Goal: Information Seeking & Learning: Check status

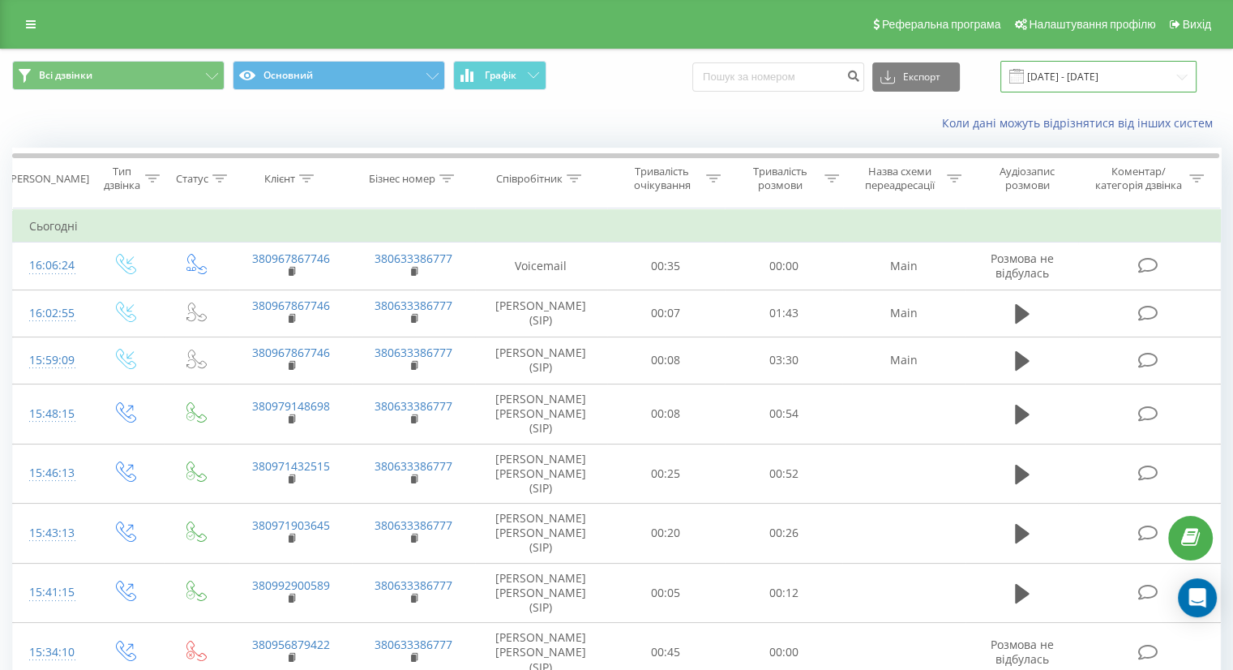
click at [1103, 76] on input "[DATE] - [DATE]" at bounding box center [1098, 77] width 196 height 32
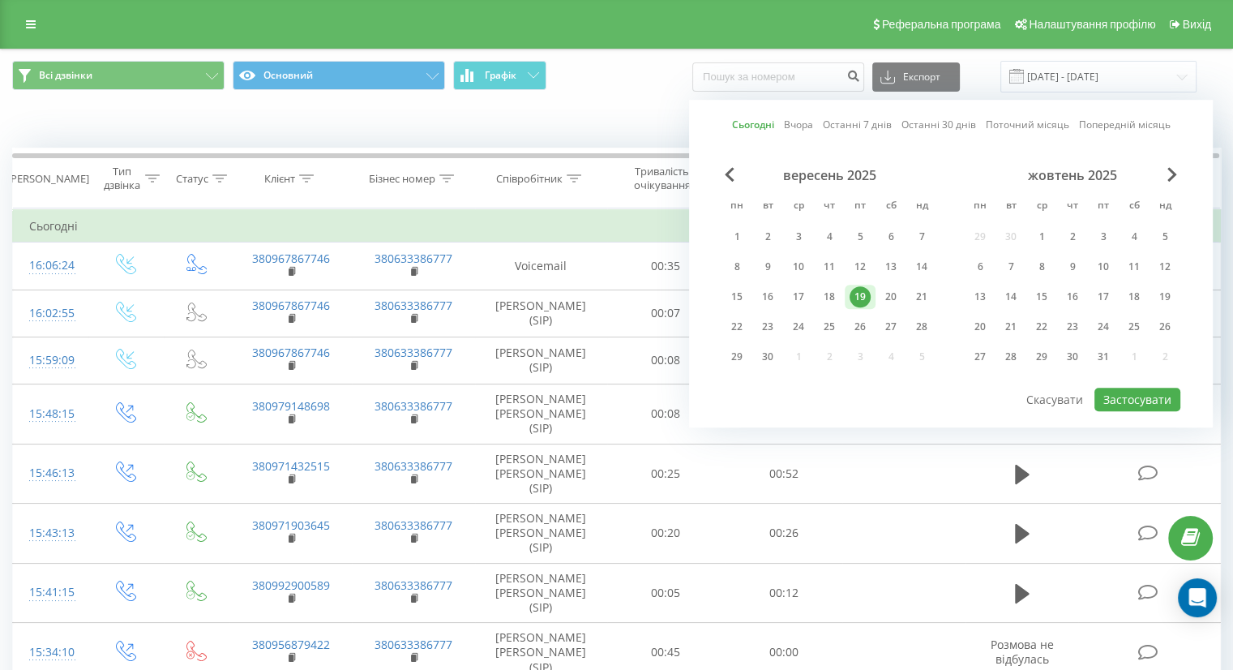
click at [858, 299] on div "19" at bounding box center [860, 296] width 21 height 21
click at [1149, 392] on button "Застосувати" at bounding box center [1138, 400] width 86 height 24
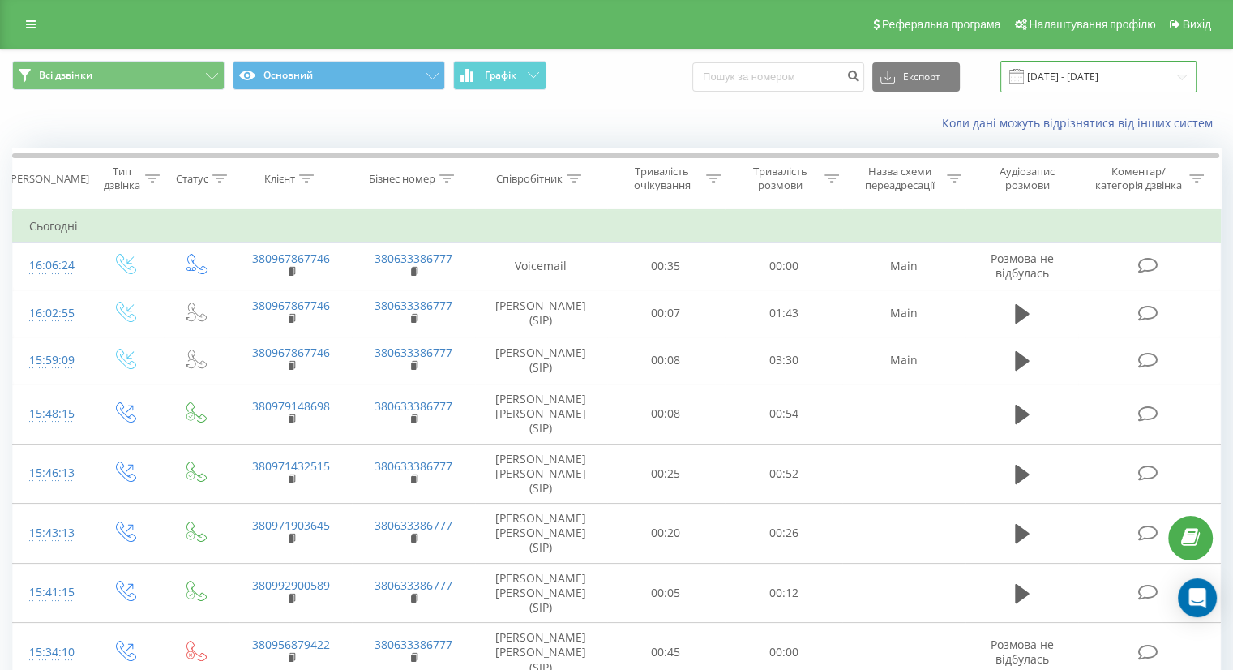
click at [1143, 76] on input "[DATE] - [DATE]" at bounding box center [1098, 77] width 196 height 32
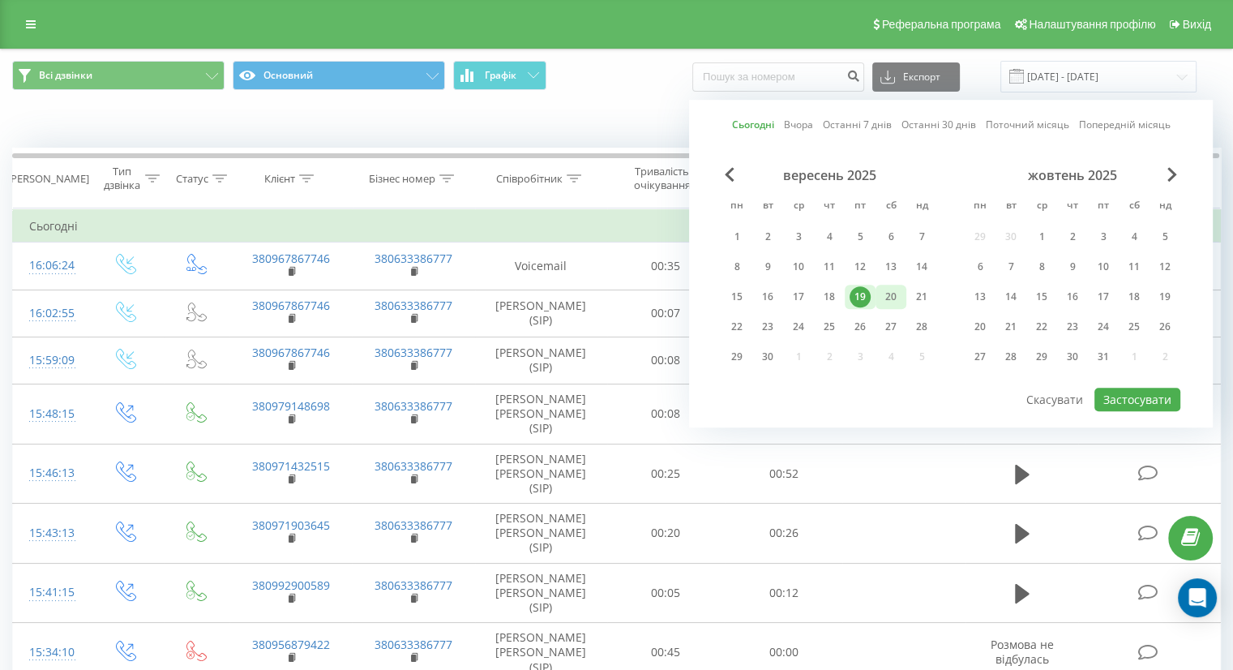
click at [888, 286] on div "20" at bounding box center [890, 296] width 21 height 21
click at [863, 293] on div "19" at bounding box center [860, 296] width 21 height 21
click at [1141, 401] on button "Застосувати" at bounding box center [1138, 400] width 86 height 24
type input "19.09.2025 - 20.09.2025"
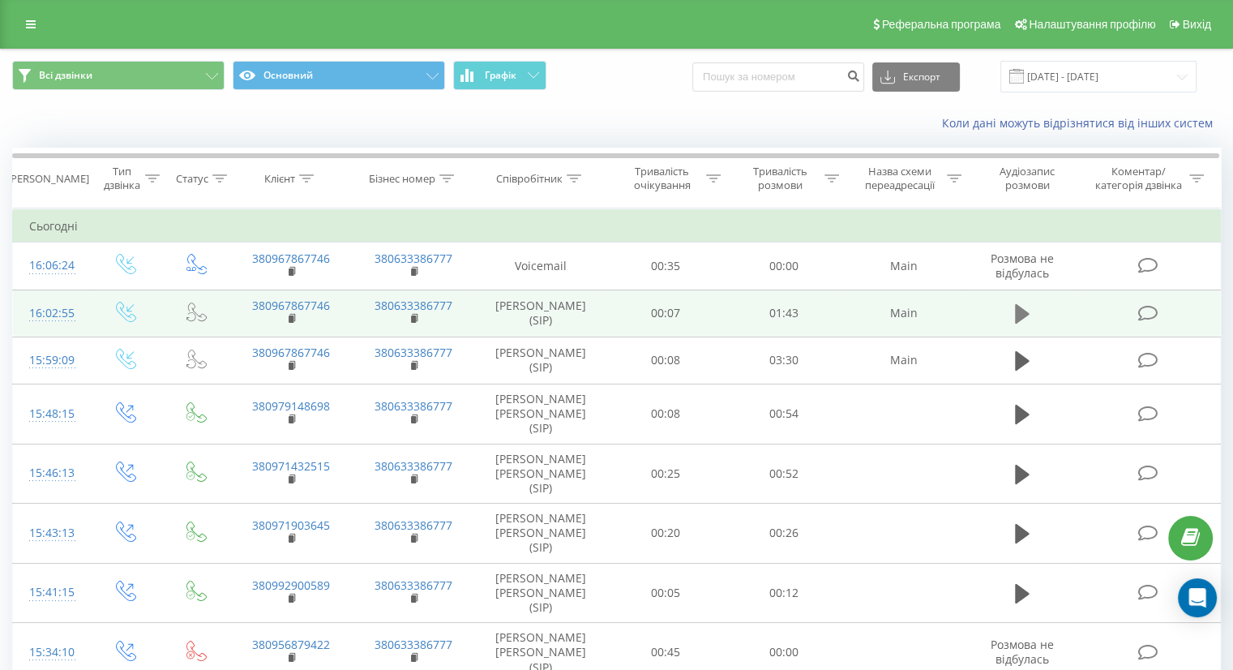
click at [1022, 319] on icon at bounding box center [1022, 313] width 15 height 23
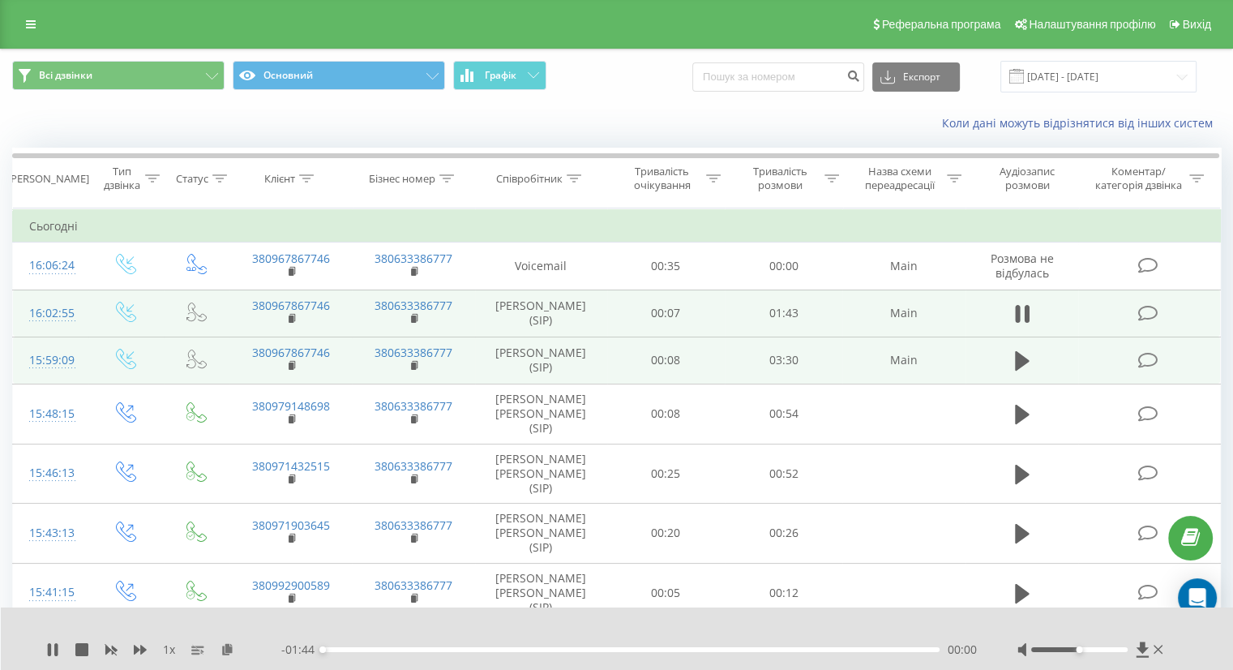
scroll to position [81, 0]
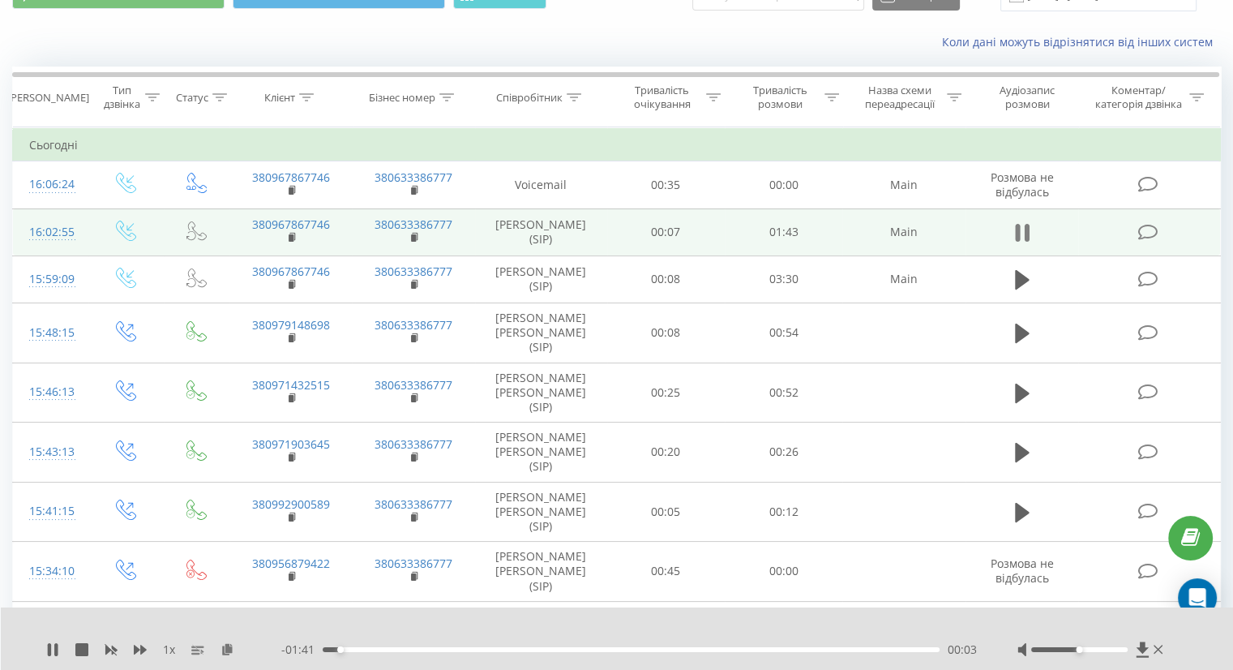
click at [1030, 231] on button at bounding box center [1022, 233] width 24 height 24
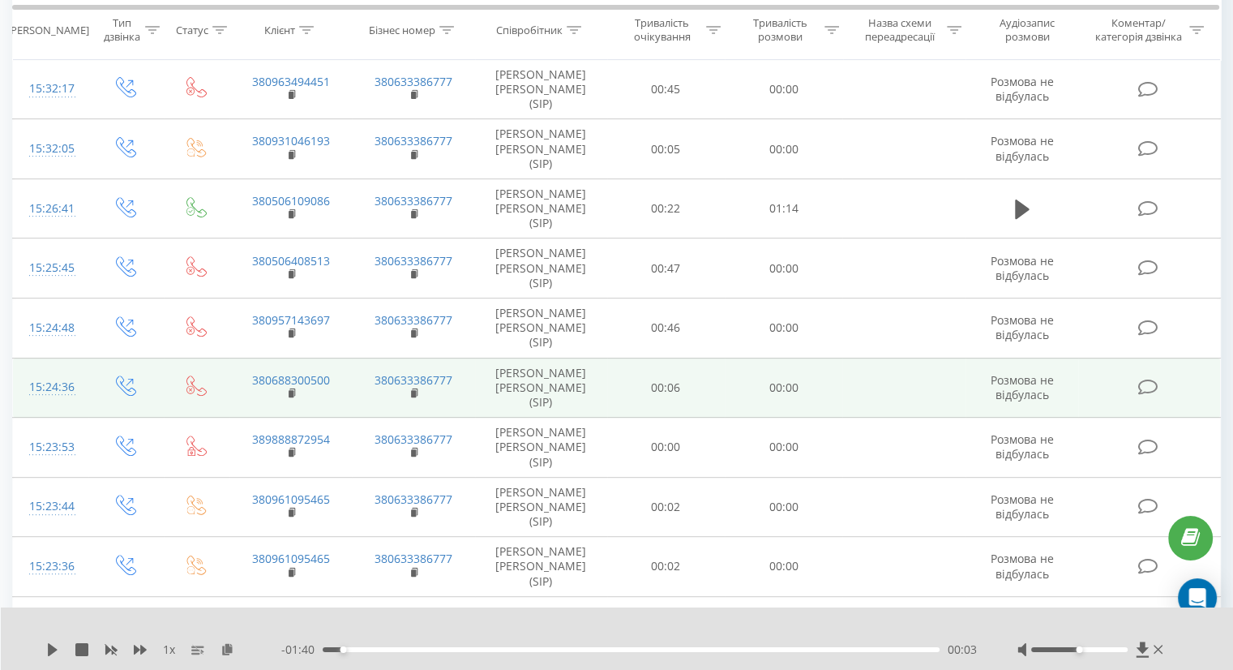
scroll to position [649, 0]
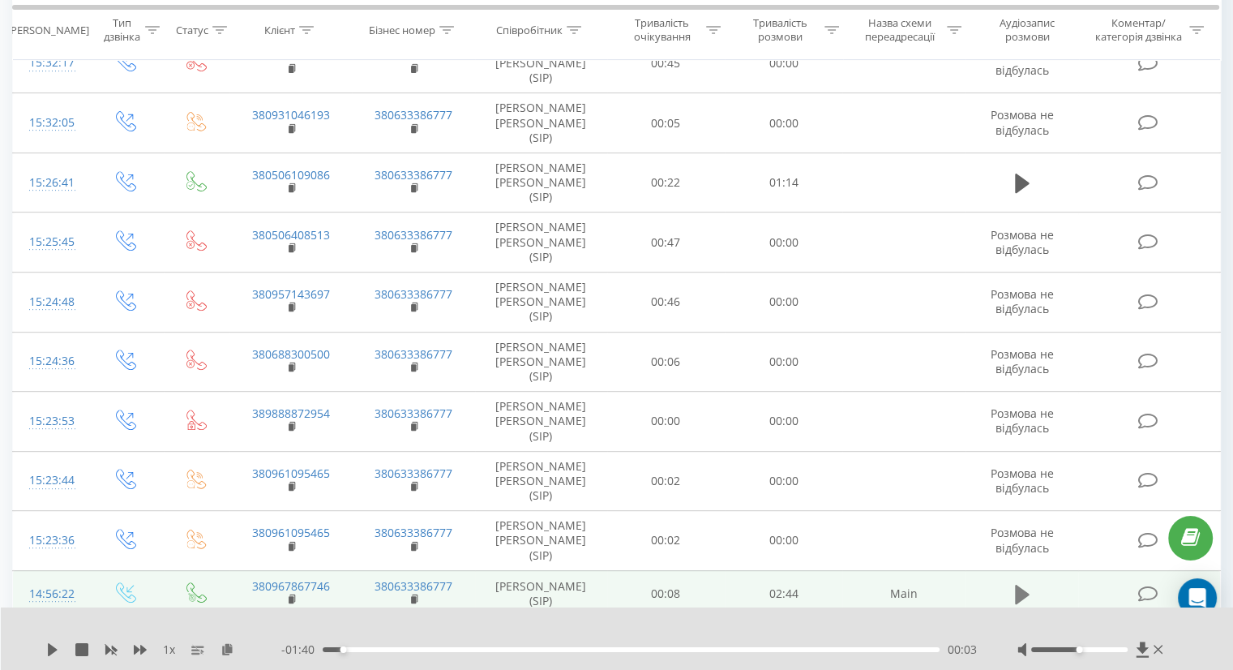
click at [1019, 585] on icon at bounding box center [1022, 594] width 15 height 19
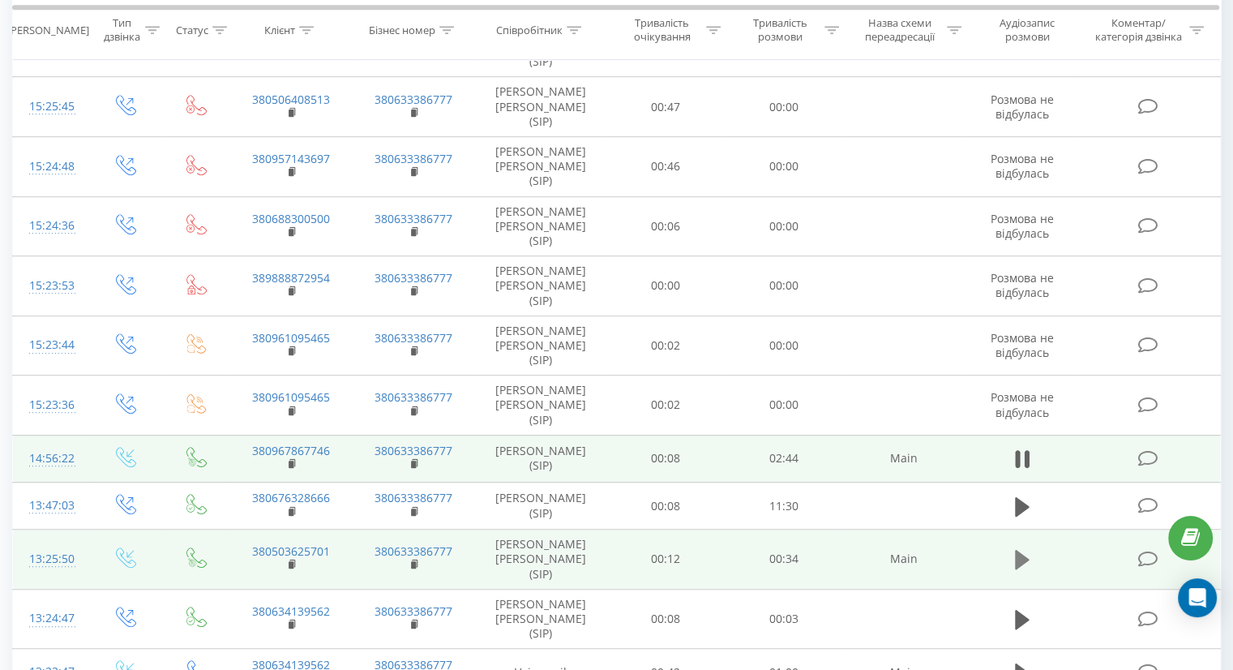
scroll to position [808, 0]
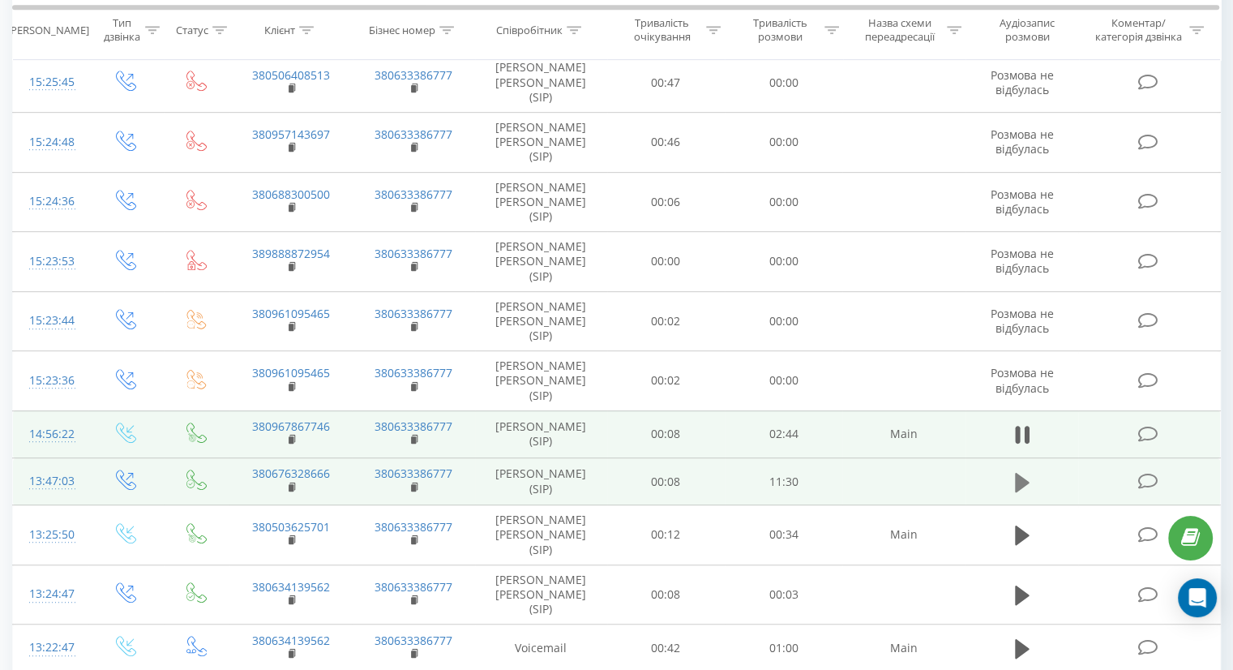
click at [1018, 472] on icon at bounding box center [1022, 481] width 15 height 19
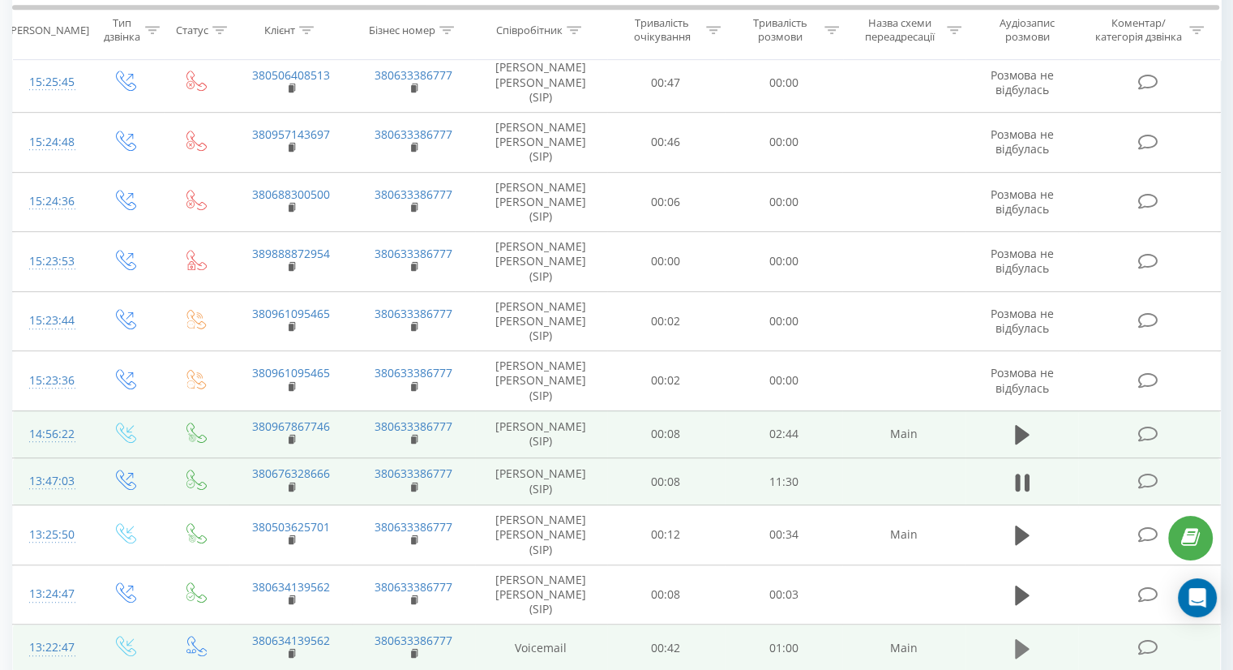
click at [1022, 639] on icon at bounding box center [1022, 648] width 15 height 19
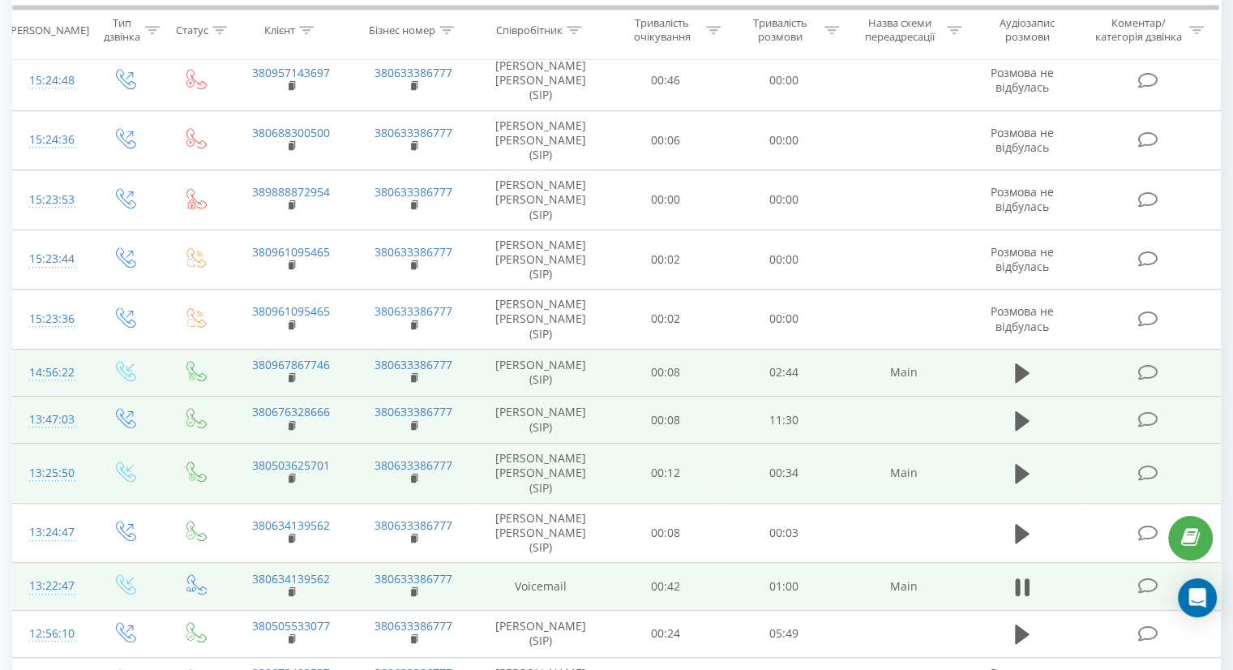
scroll to position [871, 0]
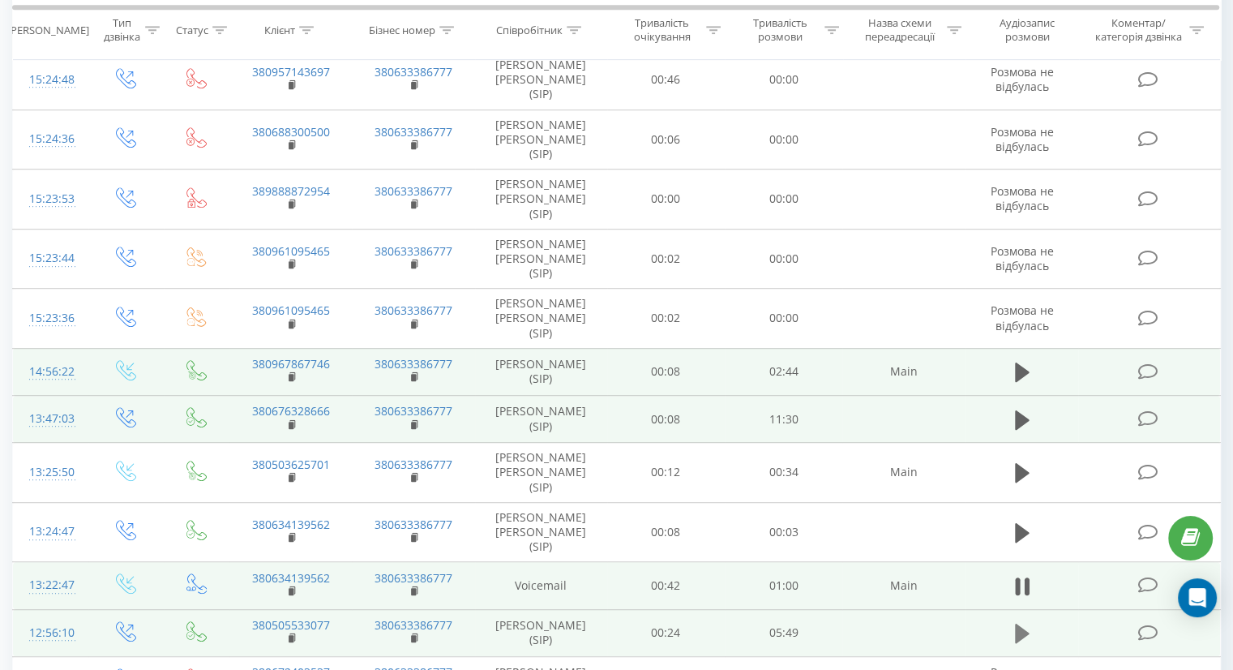
click at [1025, 621] on button at bounding box center [1022, 633] width 24 height 24
drag, startPoint x: 1077, startPoint y: 602, endPoint x: 1097, endPoint y: 603, distance: 20.3
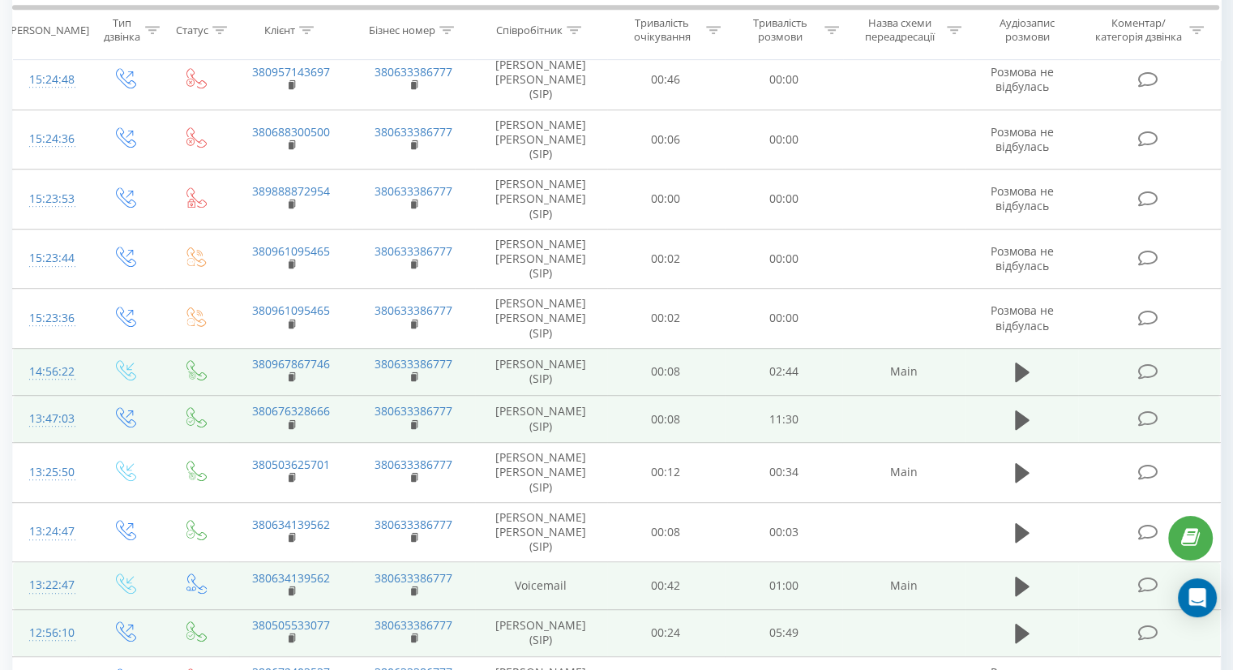
drag, startPoint x: 333, startPoint y: 518, endPoint x: 293, endPoint y: 518, distance: 40.5
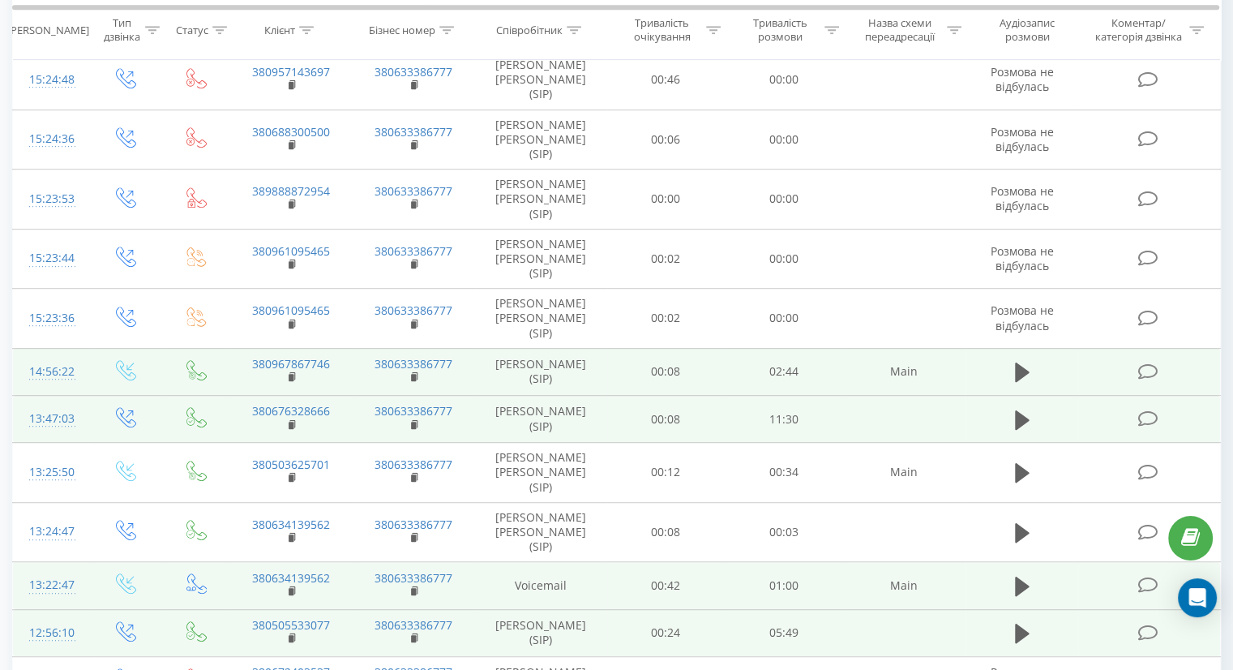
drag, startPoint x: 334, startPoint y: 419, endPoint x: 266, endPoint y: 420, distance: 68.1
click at [266, 609] on td "380505533077" at bounding box center [290, 632] width 122 height 47
copy link "0505533077"
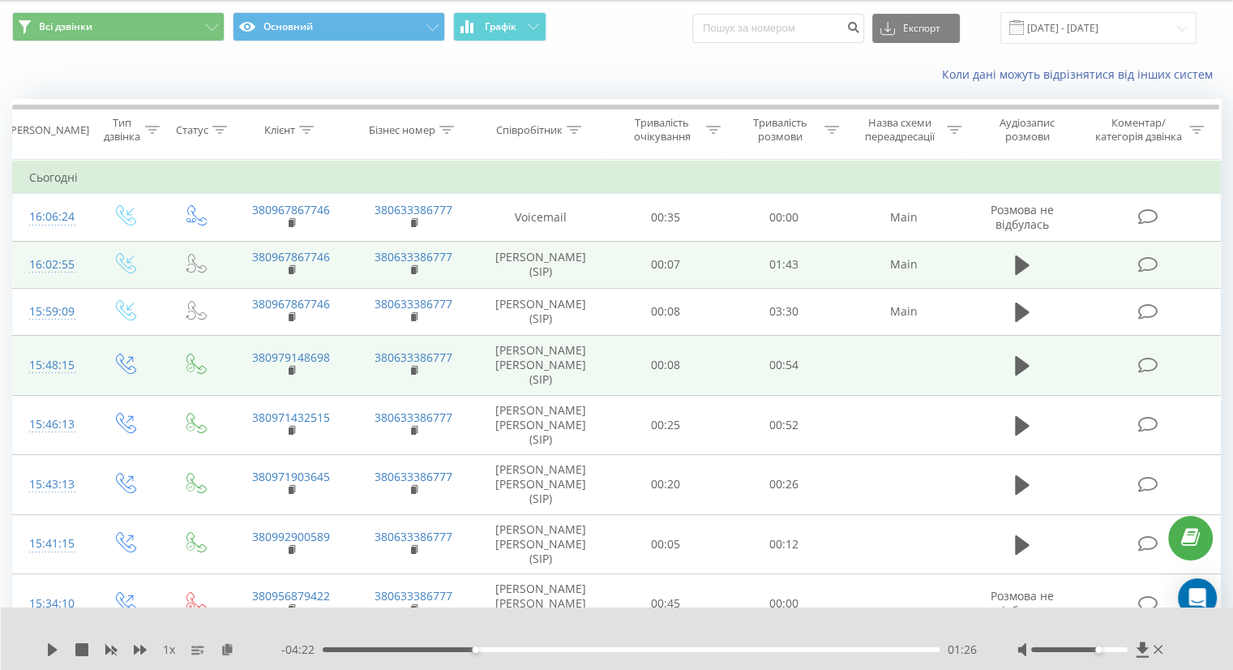
scroll to position [0, 0]
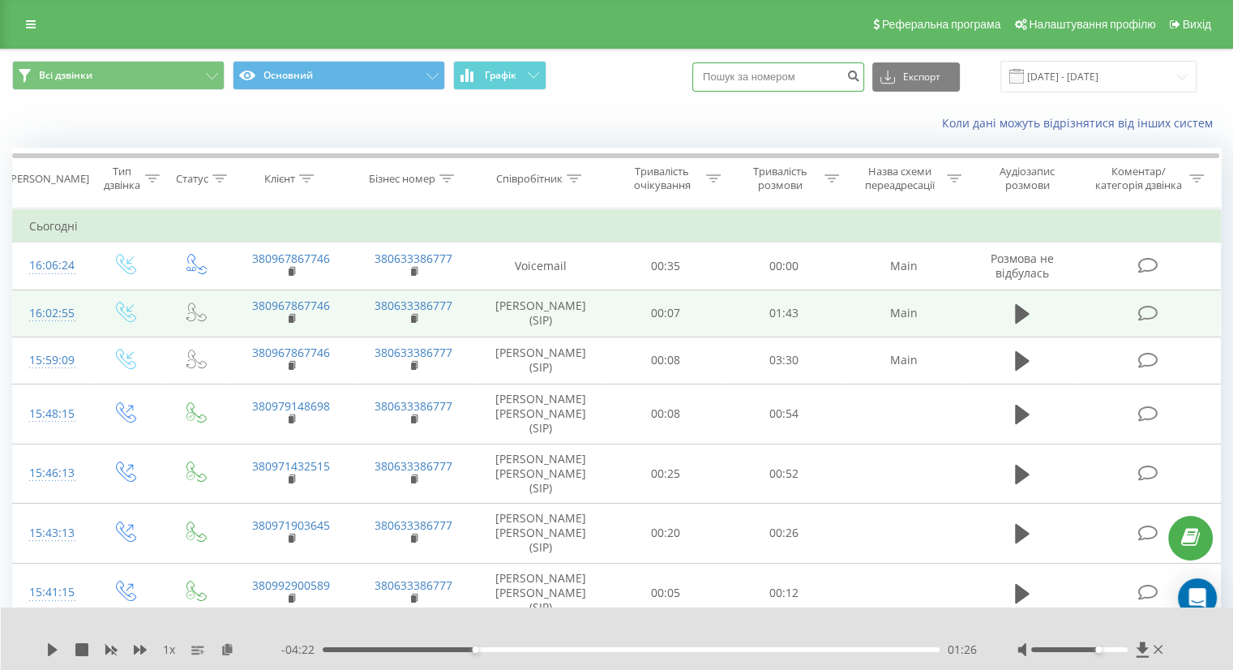
click at [815, 69] on input at bounding box center [778, 76] width 172 height 29
click at [760, 80] on input at bounding box center [778, 76] width 172 height 29
type input "0672000200"
click at [860, 74] on icon "submit" at bounding box center [853, 74] width 14 height 10
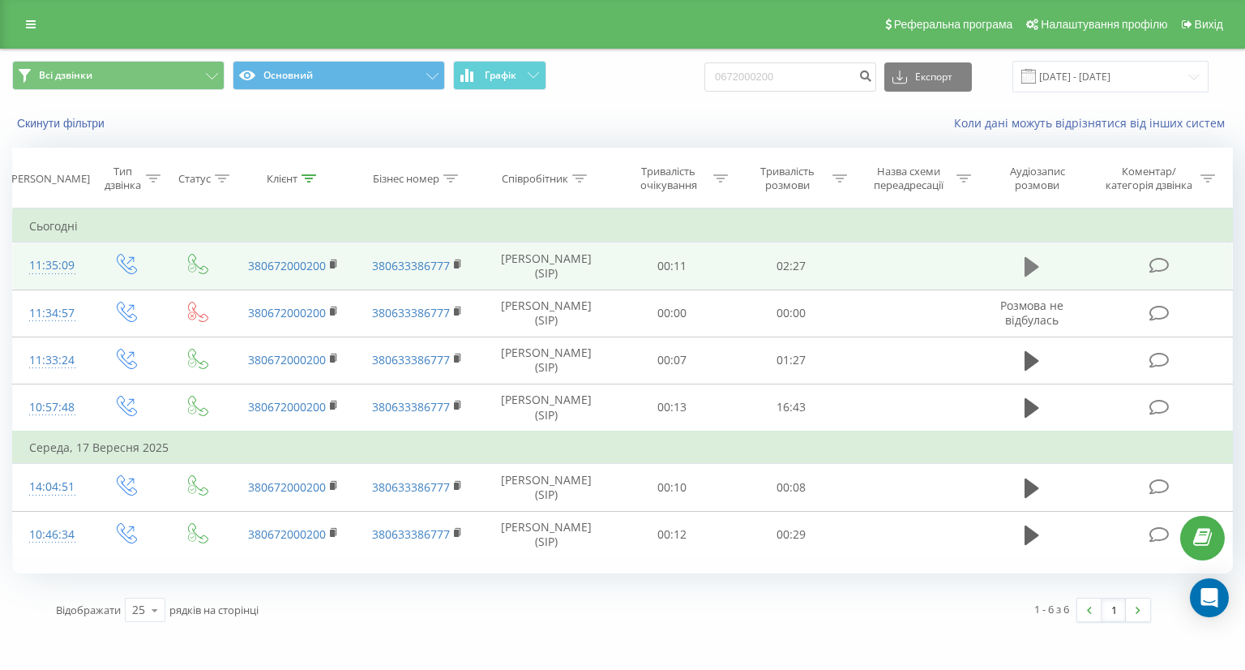
click at [1033, 265] on icon at bounding box center [1032, 266] width 15 height 19
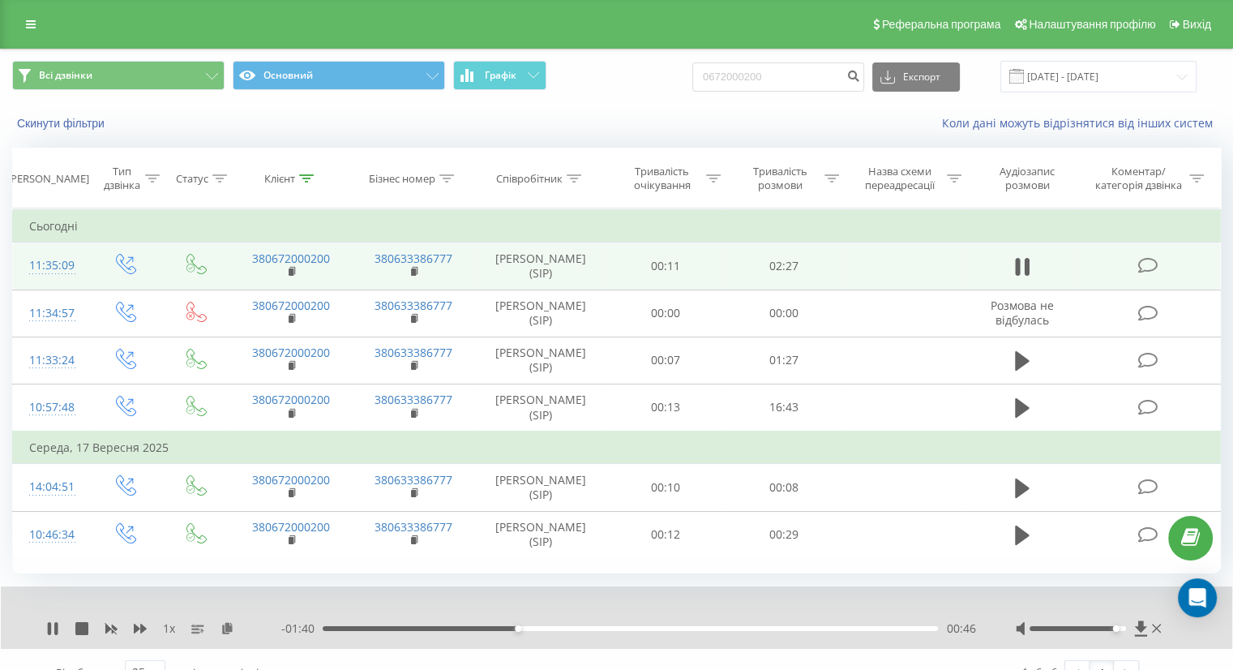
drag, startPoint x: 1077, startPoint y: 630, endPoint x: 1118, endPoint y: 632, distance: 41.4
click at [1118, 632] on div at bounding box center [1090, 628] width 149 height 16
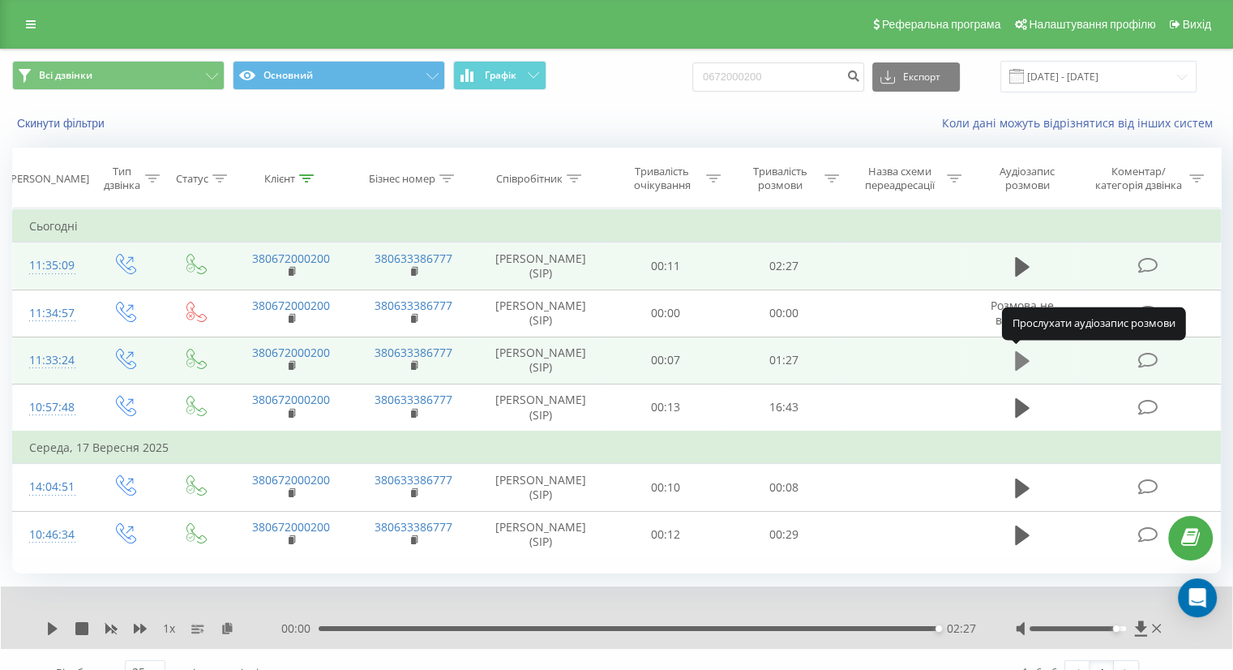
click at [1022, 358] on icon at bounding box center [1022, 360] width 15 height 19
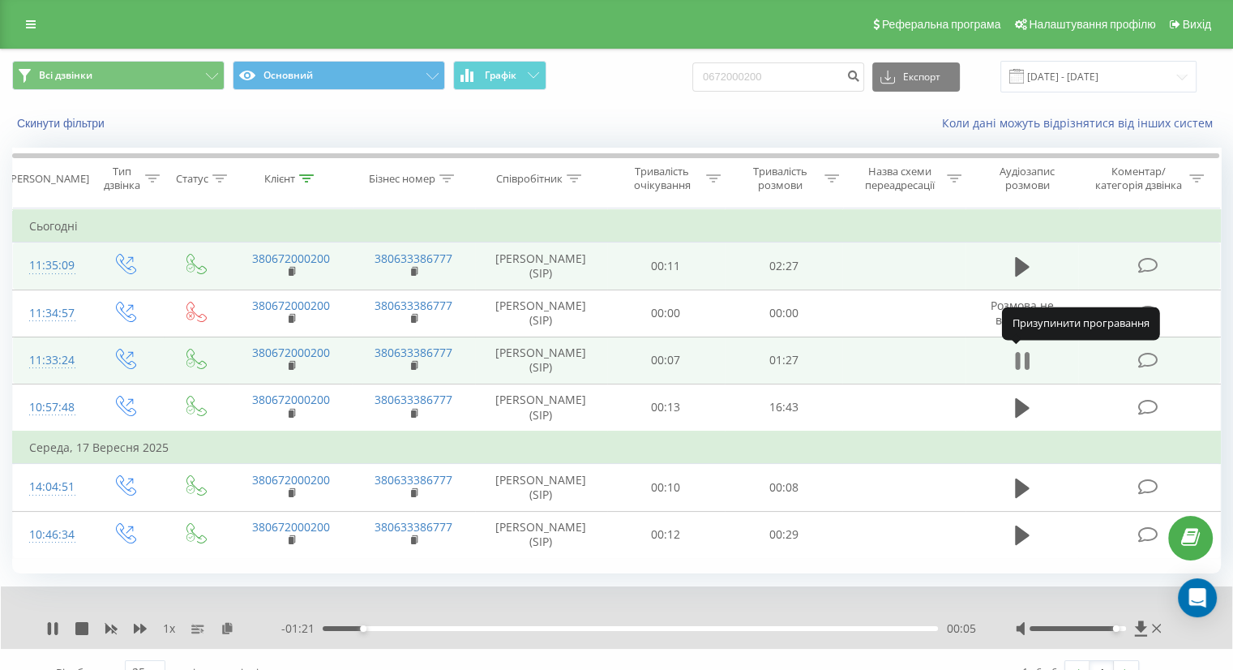
click at [1025, 362] on icon at bounding box center [1026, 361] width 5 height 18
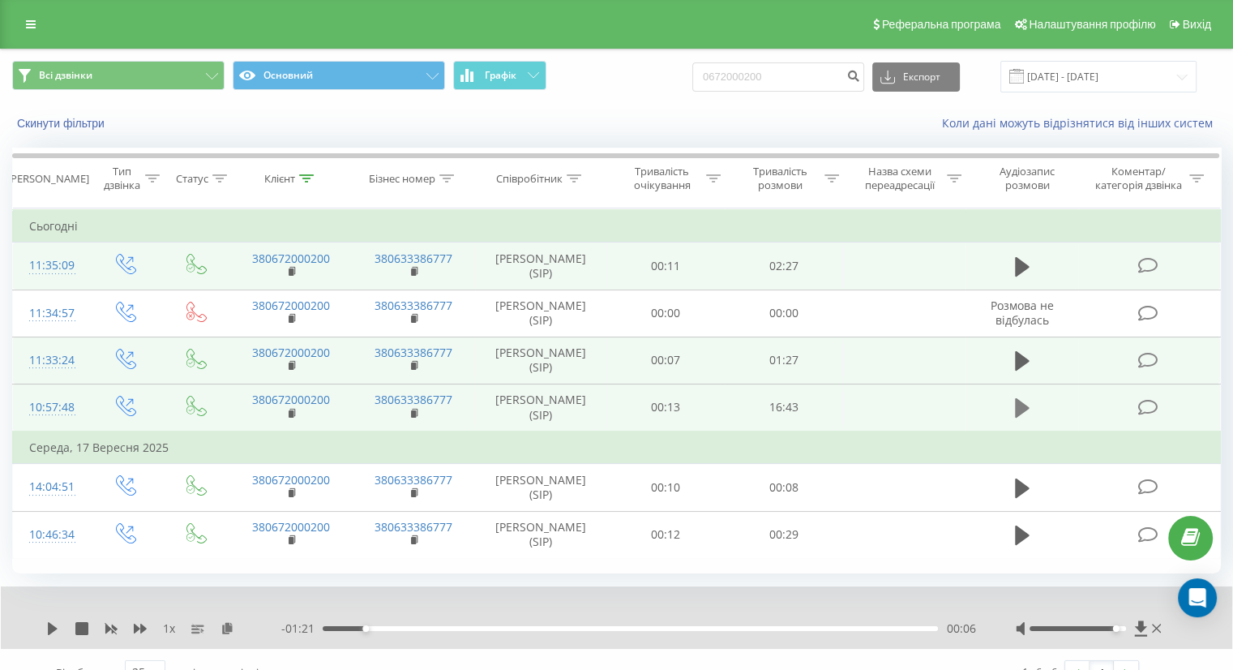
click at [1010, 409] on button at bounding box center [1022, 408] width 24 height 24
click at [1025, 408] on icon at bounding box center [1026, 408] width 5 height 18
click at [58, 625] on icon at bounding box center [52, 628] width 13 height 13
click at [49, 626] on icon at bounding box center [49, 628] width 3 height 13
click at [52, 620] on div "1 x" at bounding box center [163, 628] width 235 height 16
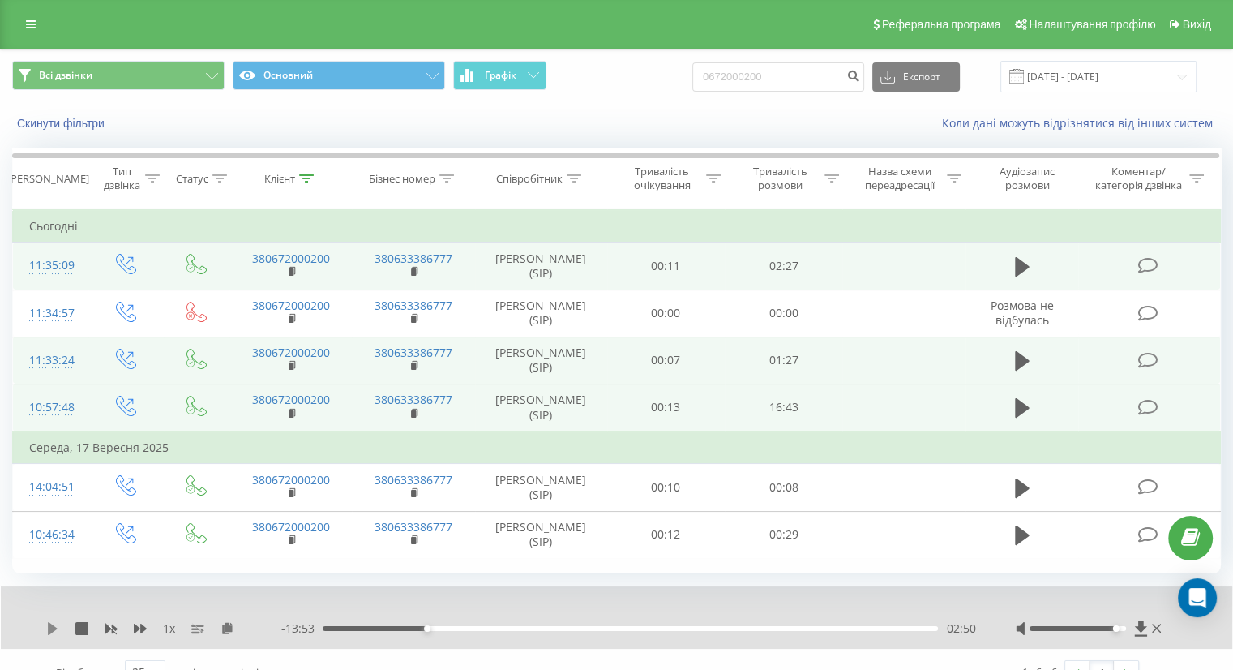
click at [48, 623] on icon at bounding box center [53, 628] width 10 height 13
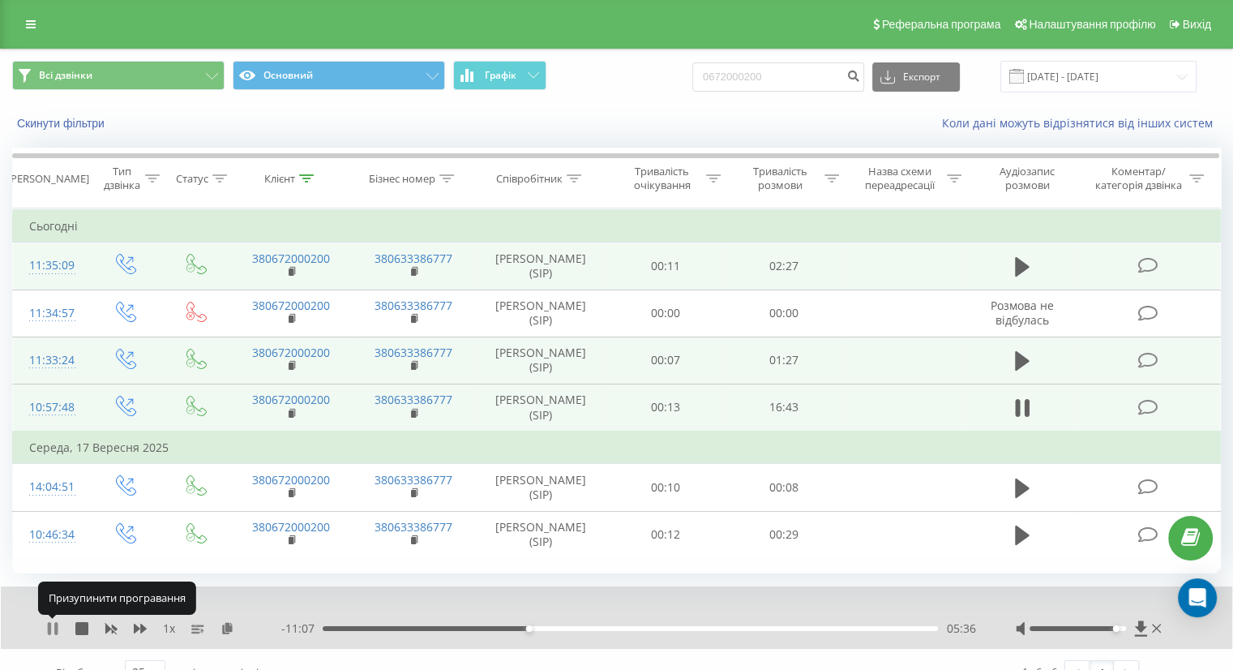
click at [51, 630] on icon at bounding box center [52, 628] width 13 height 13
click at [520, 630] on div "05:21" at bounding box center [520, 628] width 6 height 6
click at [58, 624] on icon at bounding box center [52, 628] width 13 height 13
click at [57, 624] on icon at bounding box center [55, 628] width 3 height 13
drag, startPoint x: 525, startPoint y: 628, endPoint x: 499, endPoint y: 630, distance: 26.1
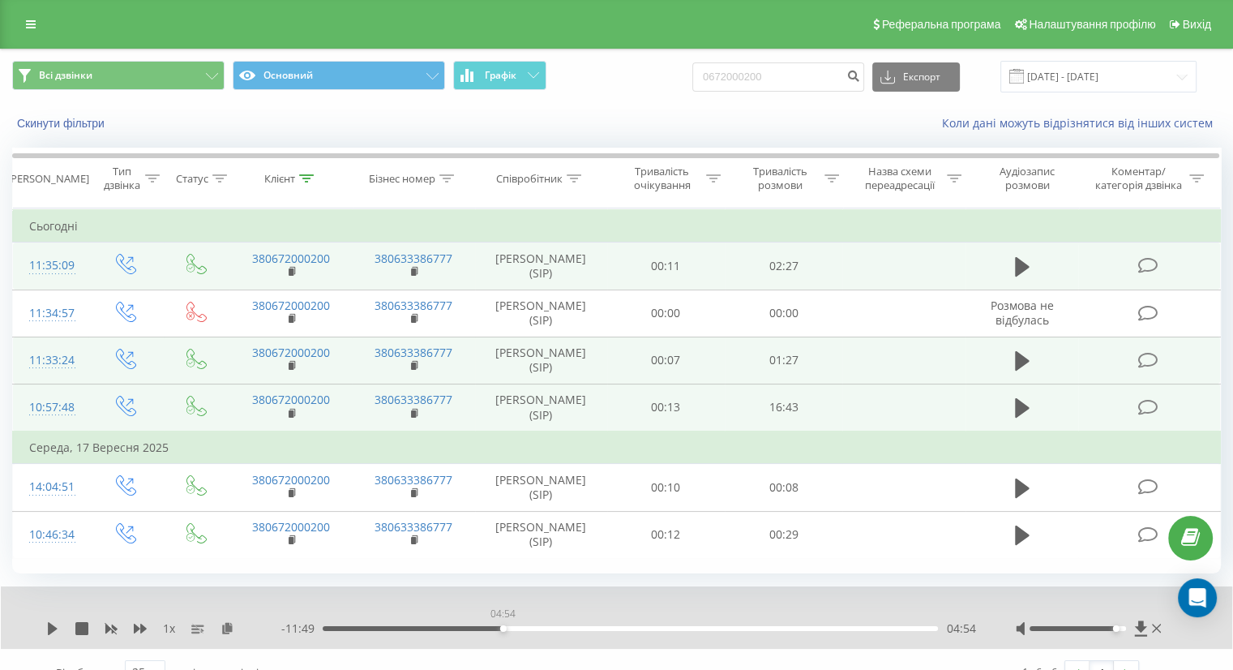
click at [500, 630] on div "04:54" at bounding box center [630, 628] width 615 height 5
click at [42, 631] on div "1 x - 11:53 04:50 04:50" at bounding box center [617, 617] width 1232 height 62
click at [48, 631] on icon at bounding box center [52, 628] width 13 height 13
click at [49, 630] on icon at bounding box center [49, 628] width 3 height 13
click at [52, 626] on icon at bounding box center [53, 628] width 10 height 13
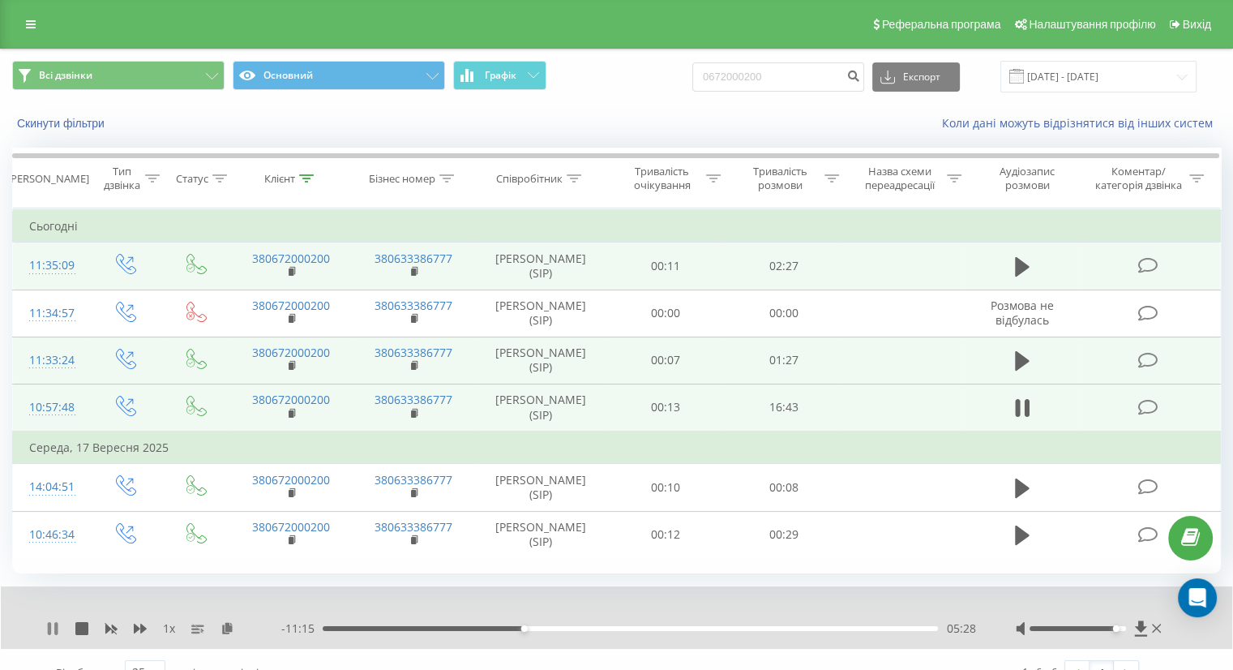
click at [50, 623] on icon at bounding box center [49, 628] width 3 height 13
click at [50, 633] on icon at bounding box center [52, 628] width 13 height 13
click at [54, 622] on icon at bounding box center [52, 628] width 13 height 13
click at [52, 626] on icon at bounding box center [52, 628] width 13 height 13
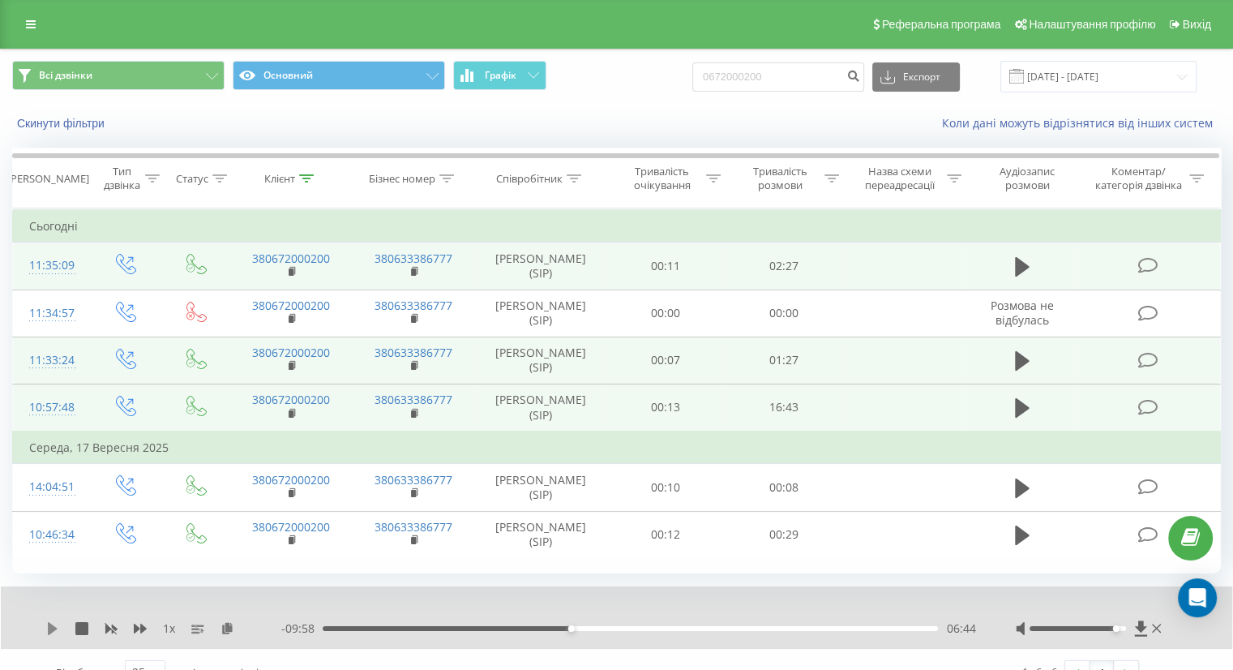
click at [56, 632] on icon at bounding box center [52, 628] width 13 height 13
click at [52, 629] on icon at bounding box center [52, 628] width 13 height 13
click at [52, 629] on icon at bounding box center [53, 628] width 10 height 13
click at [58, 627] on icon at bounding box center [55, 628] width 3 height 13
click at [58, 627] on icon at bounding box center [52, 628] width 13 height 13
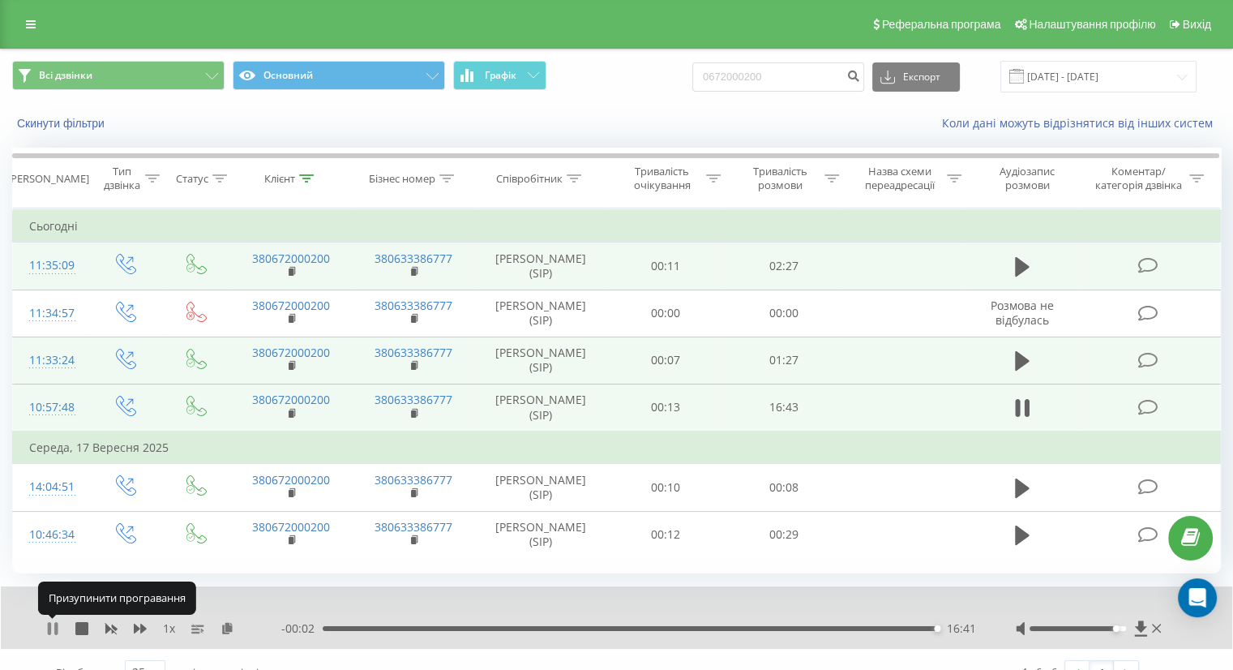
click at [56, 629] on icon at bounding box center [55, 628] width 3 height 13
